Goal: Navigation & Orientation: Find specific page/section

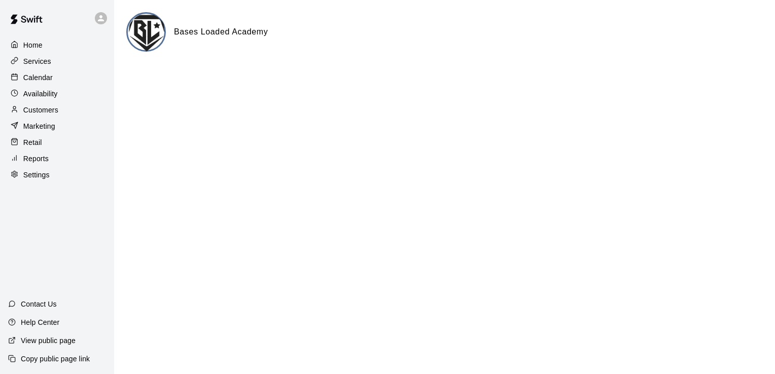
click at [26, 83] on p "Calendar" at bounding box center [37, 77] width 29 height 10
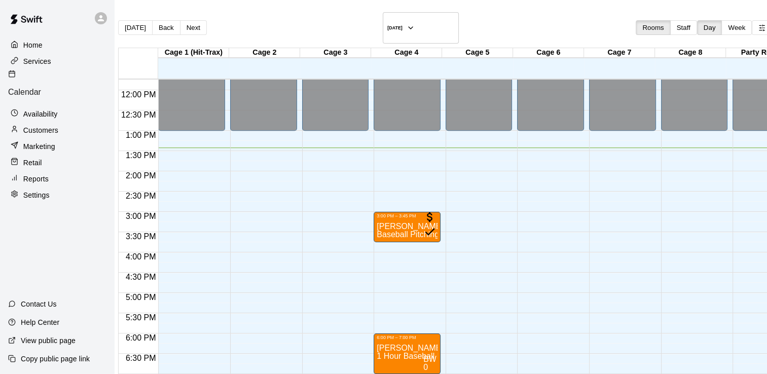
scroll to position [493, 0]
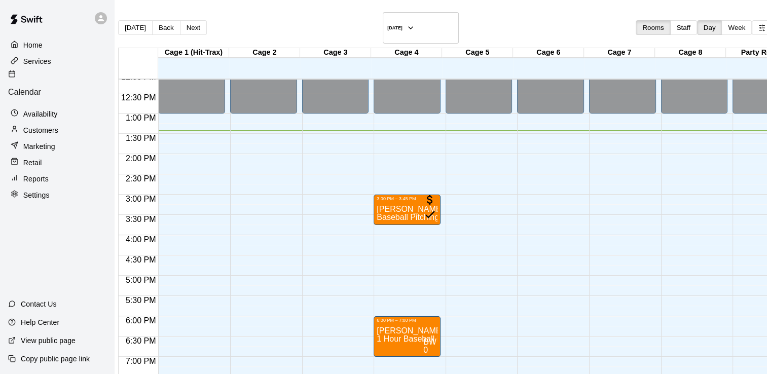
click at [41, 49] on p "Home" at bounding box center [32, 45] width 19 height 10
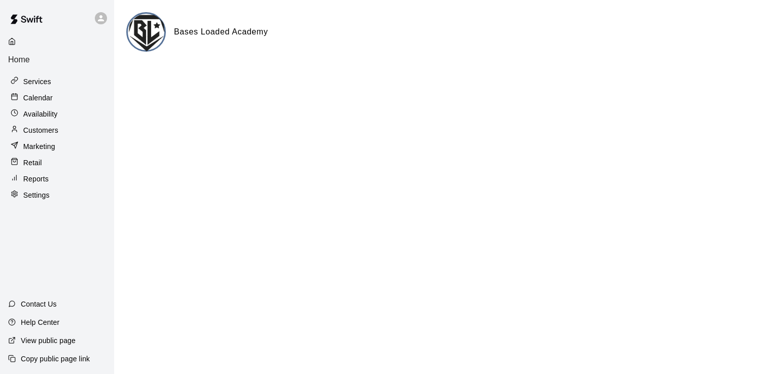
click at [44, 93] on p "Calendar" at bounding box center [37, 98] width 29 height 10
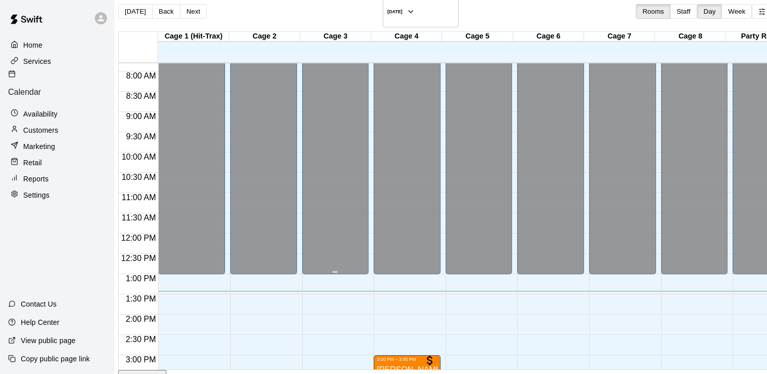
scroll to position [406, 0]
